Goal: Task Accomplishment & Management: Use online tool/utility

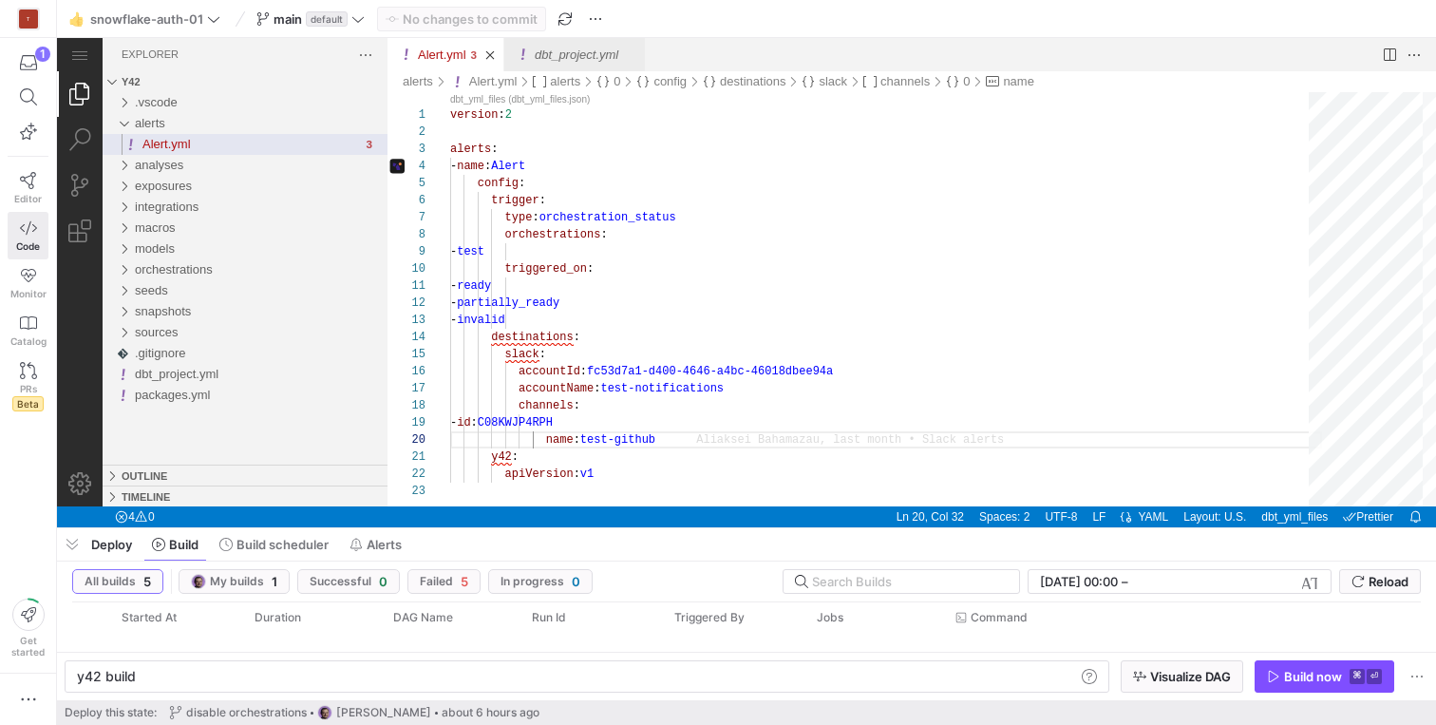
scroll to position [171, 213]
